Goal: Find specific page/section

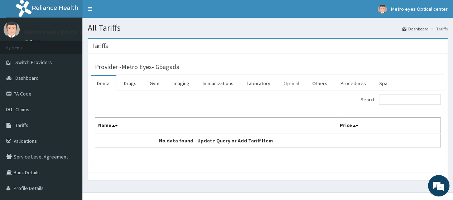
click at [289, 81] on link "Optical" at bounding box center [291, 83] width 27 height 15
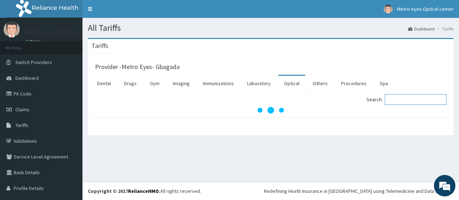
click at [393, 99] on input "Search:" at bounding box center [415, 99] width 62 height 11
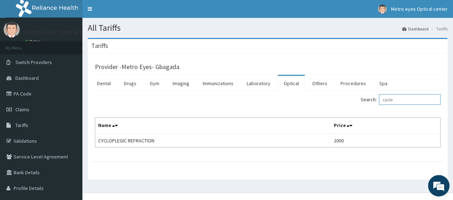
type input "cyclo"
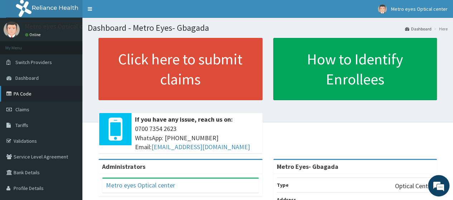
click at [27, 91] on link "PA Code" at bounding box center [41, 94] width 82 height 16
